Goal: Task Accomplishment & Management: Use online tool/utility

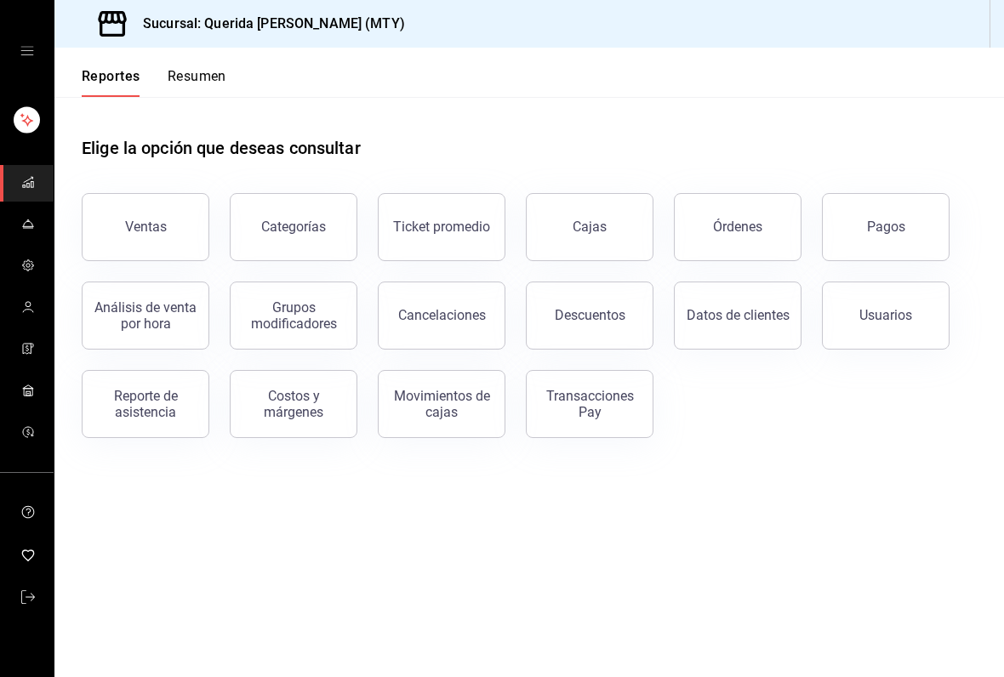
click at [171, 406] on div "Reporte de asistencia" at bounding box center [145, 404] width 105 height 32
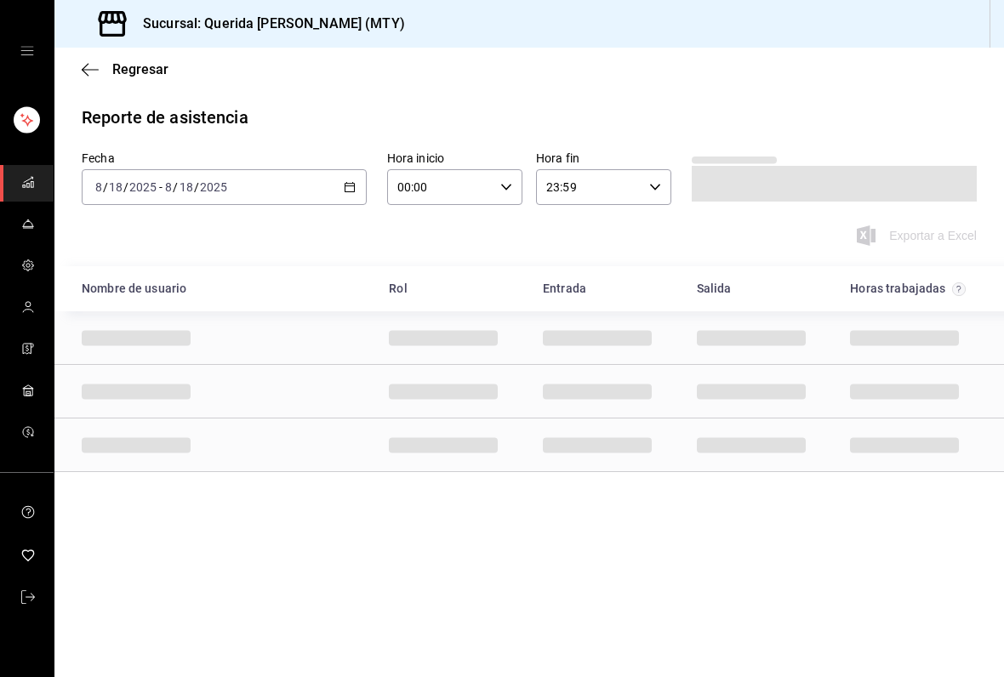
click at [347, 189] on icon "button" at bounding box center [350, 187] width 12 height 12
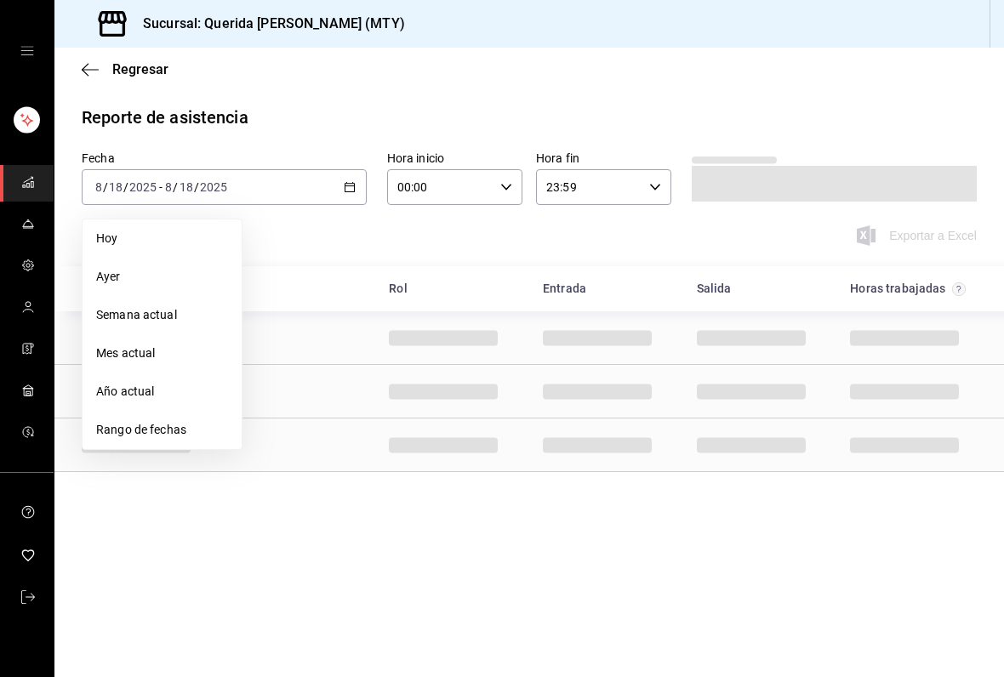
click at [190, 422] on span "Rango de fechas" at bounding box center [162, 430] width 132 height 18
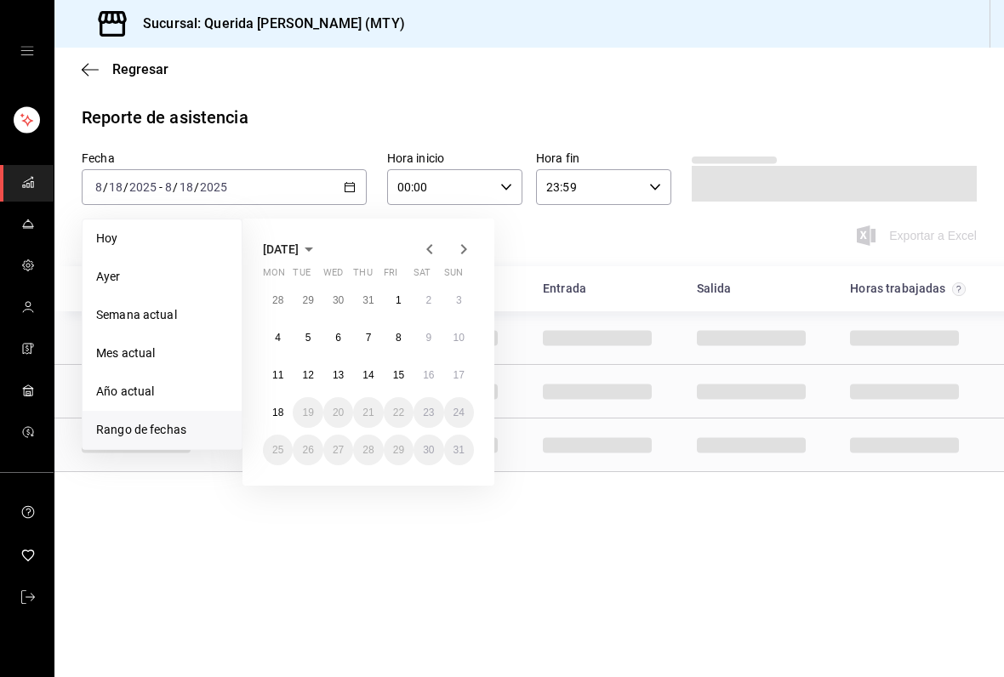
click at [277, 378] on abbr "11" at bounding box center [277, 375] width 11 height 12
click at [461, 373] on abbr "17" at bounding box center [458, 375] width 11 height 12
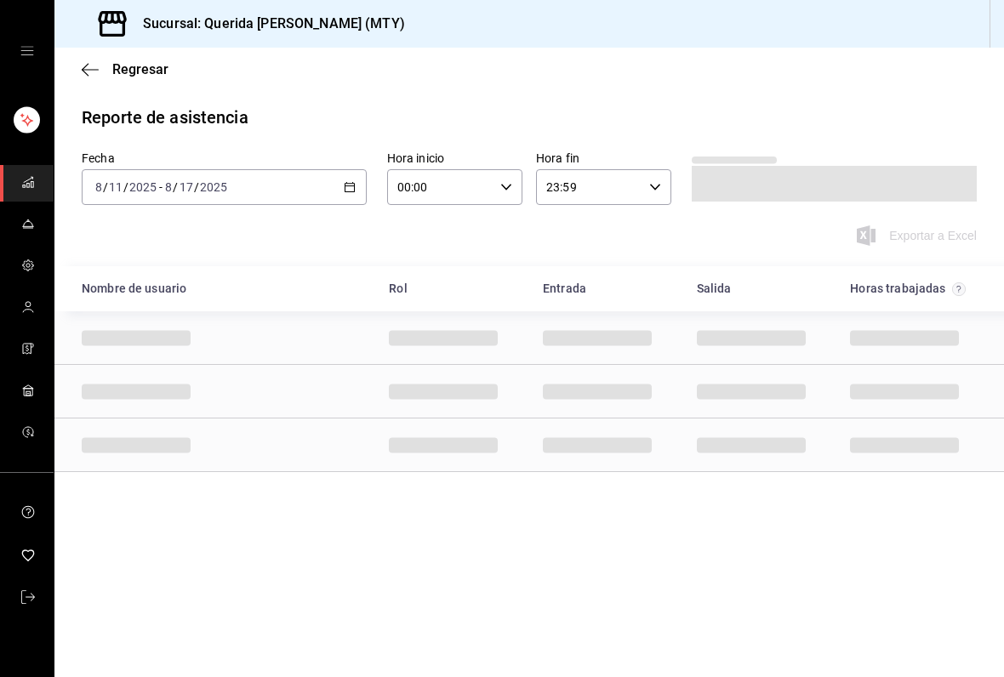
click at [504, 177] on div "00:00 Hora inicio" at bounding box center [454, 187] width 135 height 36
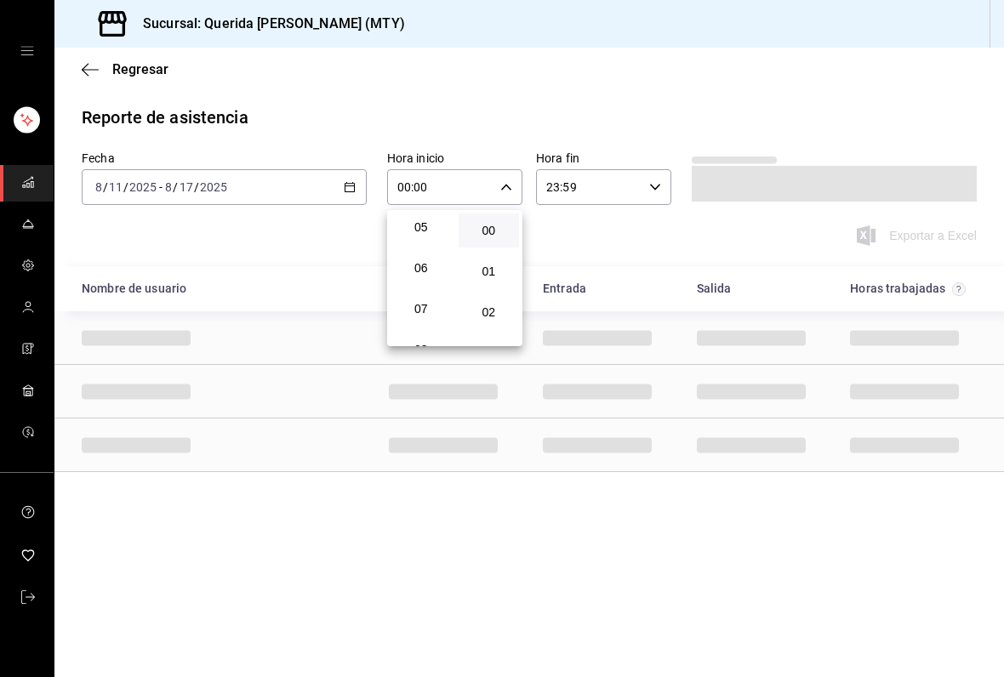
click at [421, 275] on span "06" at bounding box center [421, 268] width 41 height 14
type input "06:00"
click at [660, 98] on div at bounding box center [502, 338] width 1004 height 677
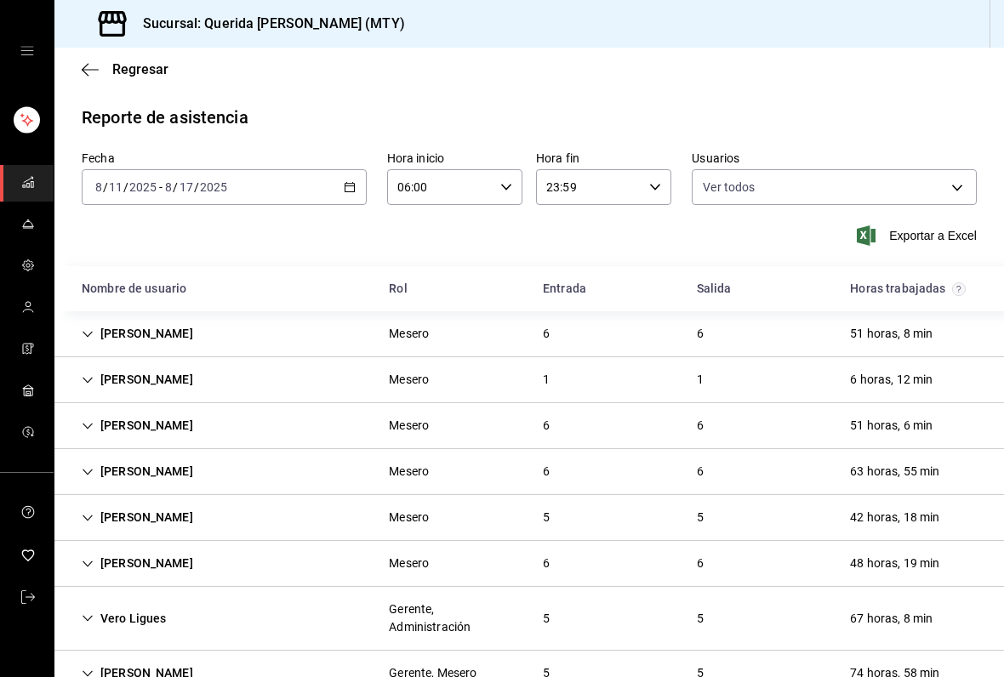
click at [90, 327] on div "[PERSON_NAME]" at bounding box center [137, 333] width 139 height 31
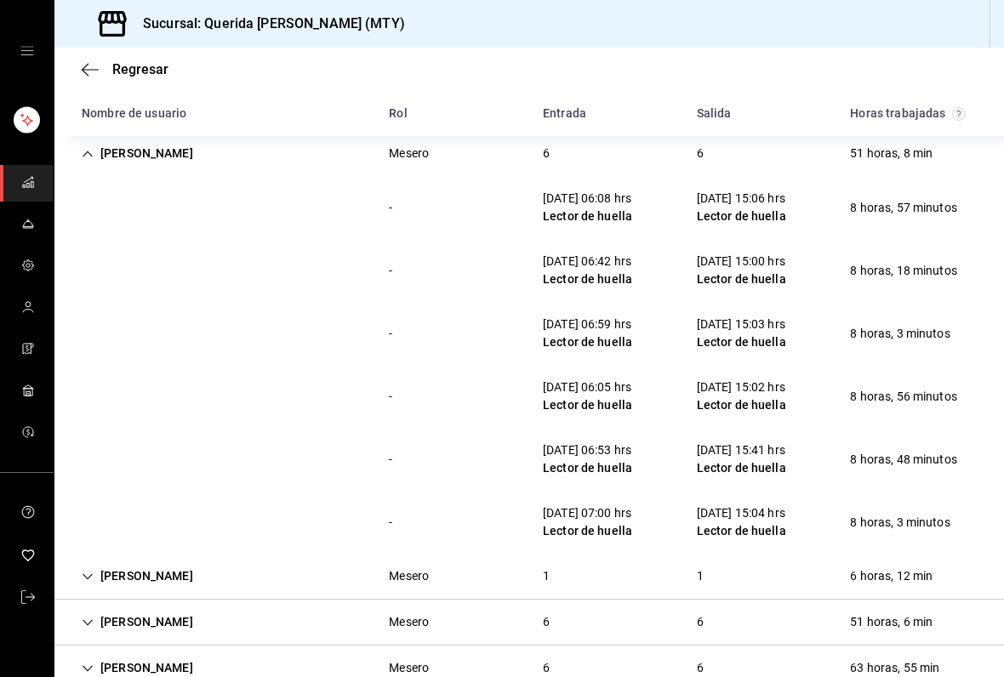
scroll to position [189, 0]
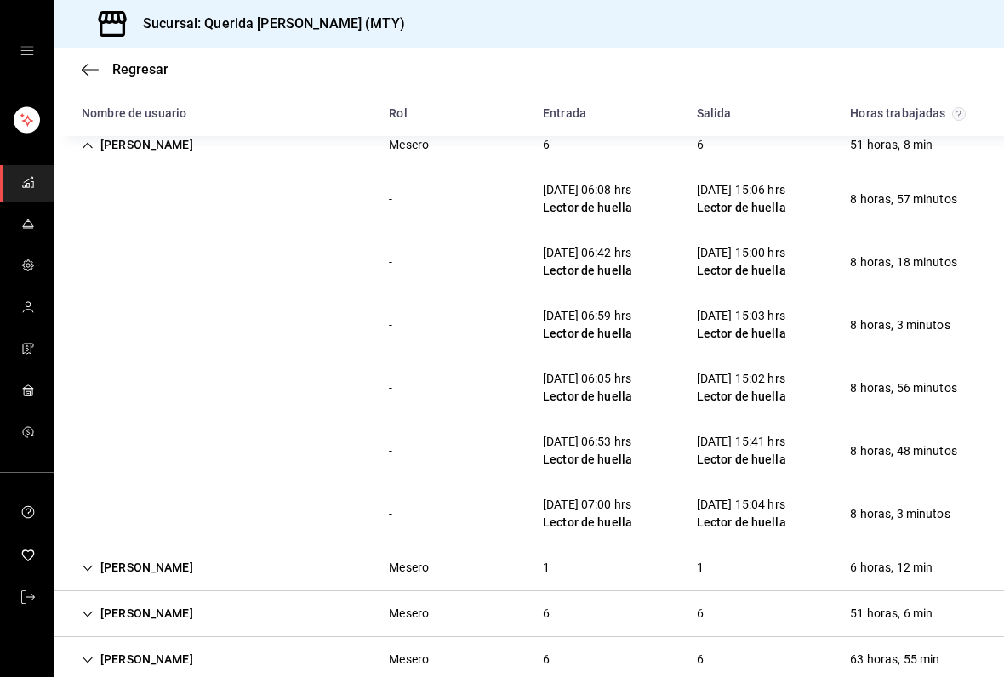
click at [103, 152] on div "[PERSON_NAME]" at bounding box center [137, 144] width 139 height 31
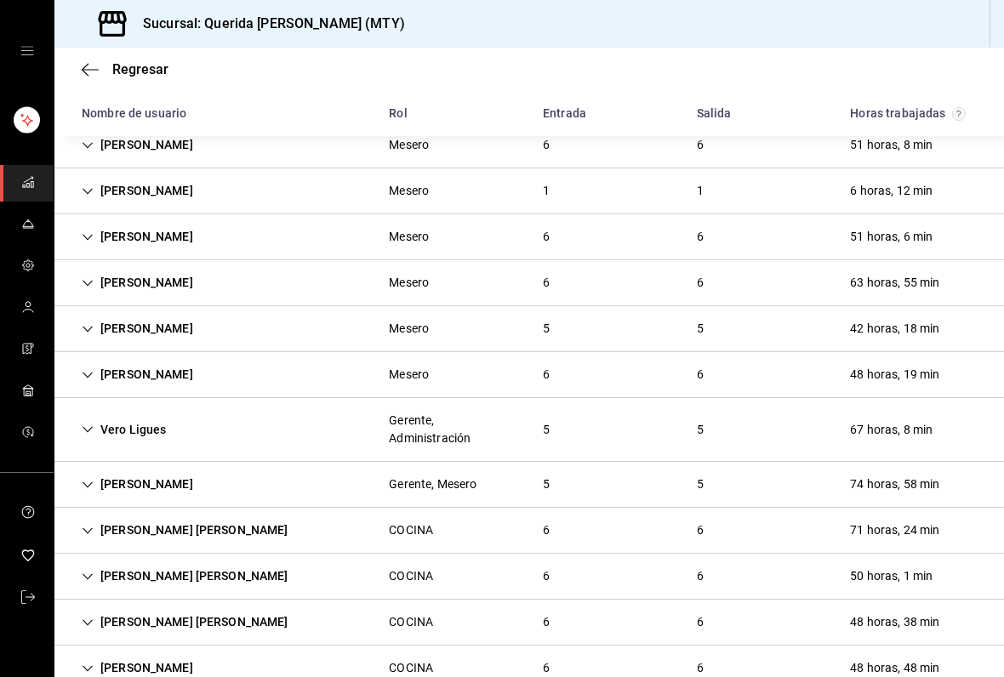
click at [102, 227] on div "[PERSON_NAME]" at bounding box center [137, 236] width 139 height 31
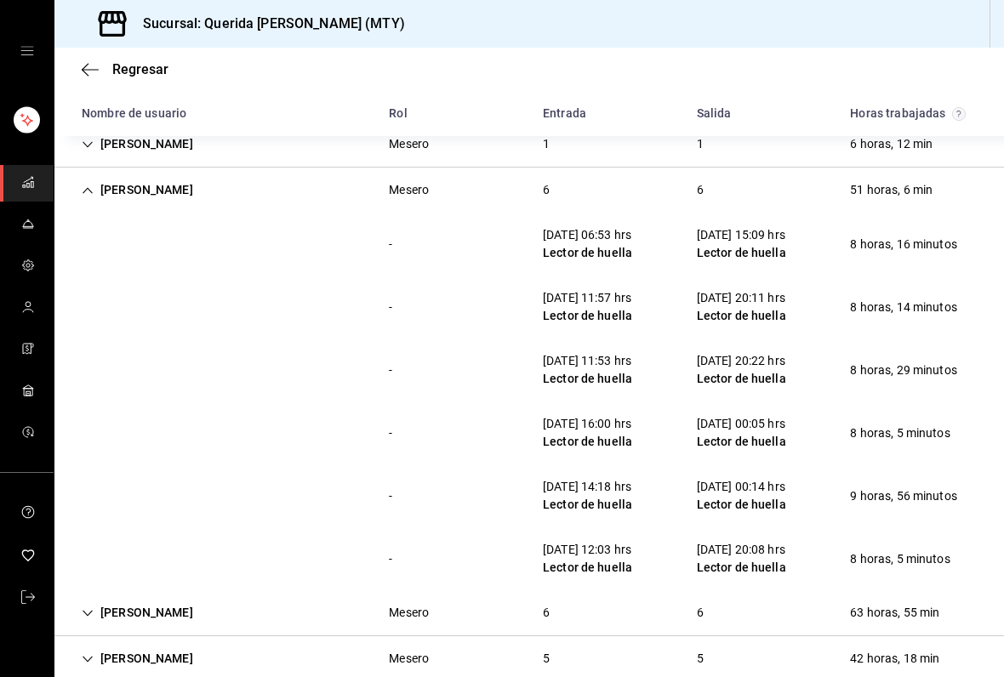
scroll to position [236, 0]
